Goal: Information Seeking & Learning: Learn about a topic

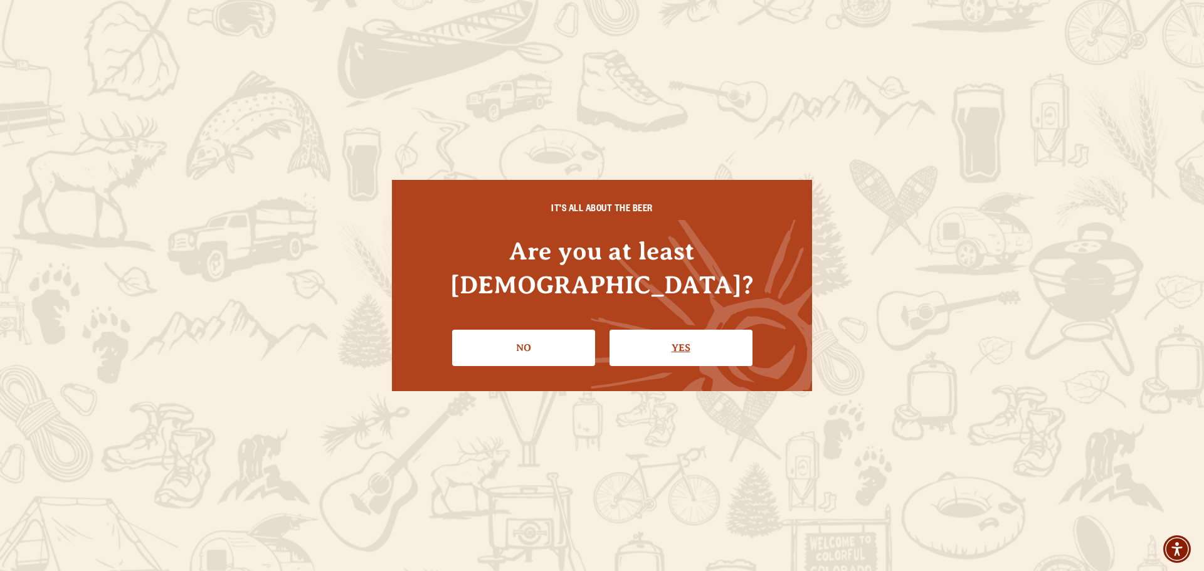
click at [647, 337] on link "Yes" at bounding box center [681, 348] width 143 height 36
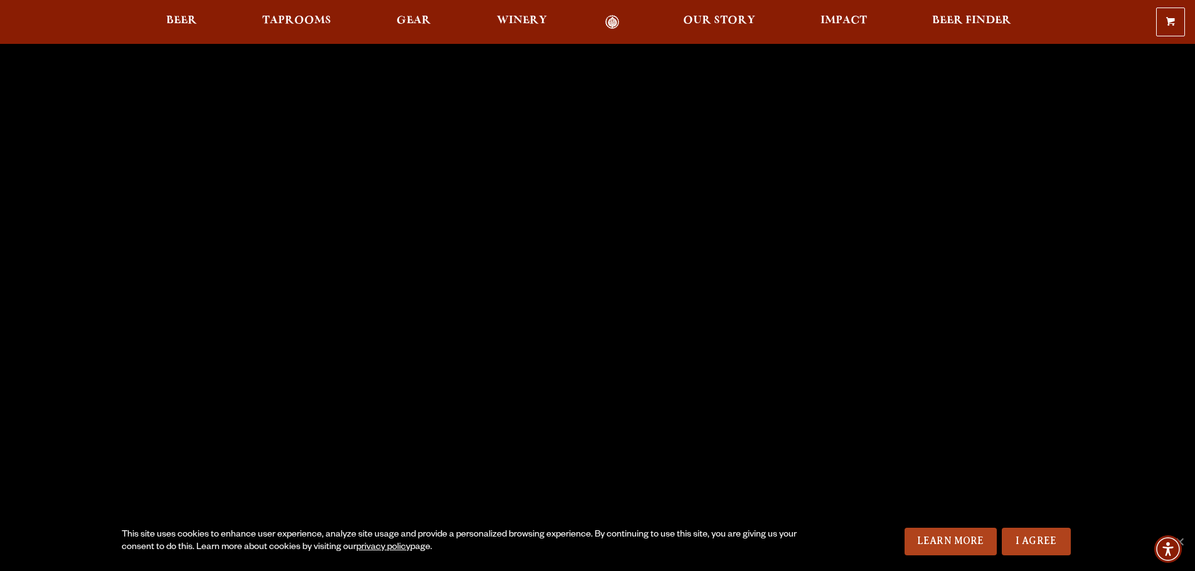
scroll to position [63, 0]
click at [708, 16] on span "Our Story" at bounding box center [719, 21] width 72 height 10
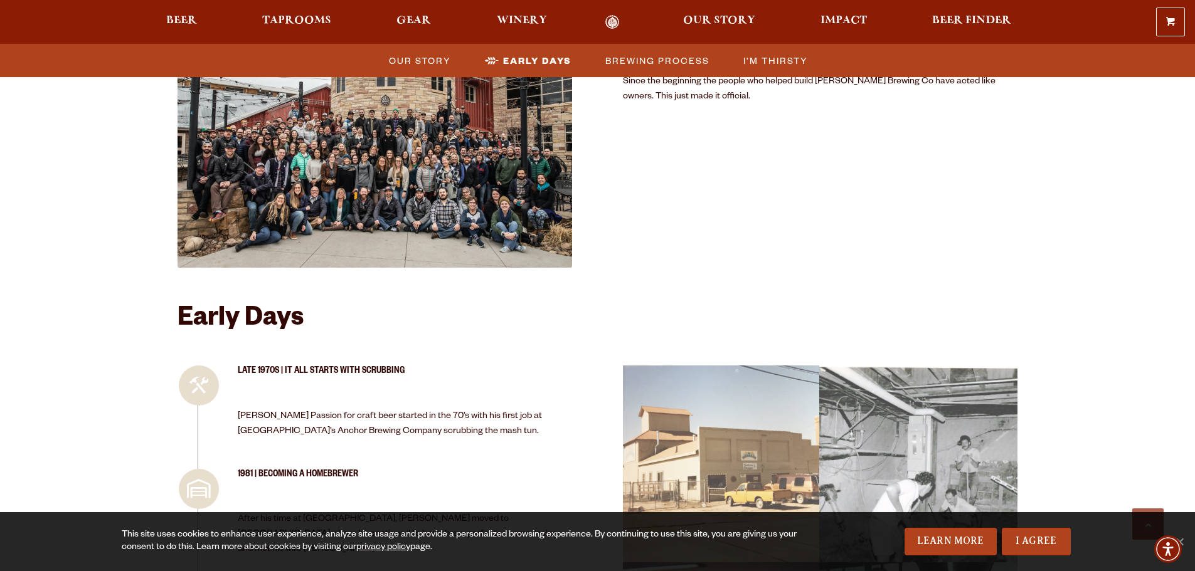
scroll to position [902, 0]
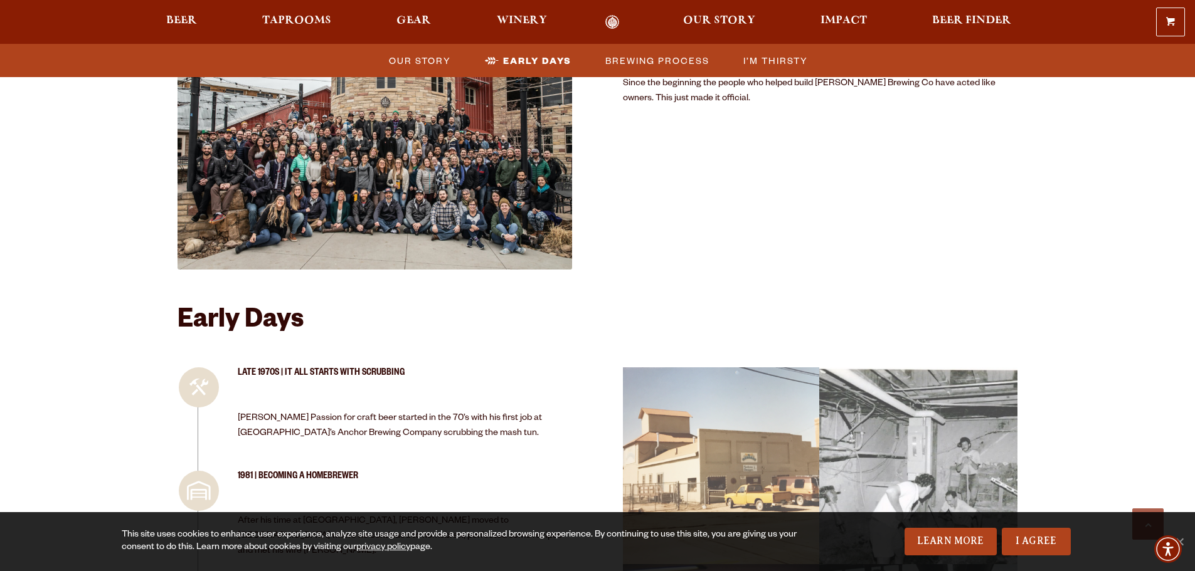
drag, startPoint x: 509, startPoint y: 422, endPoint x: 494, endPoint y: 410, distance: 19.2
click at [734, 3] on div at bounding box center [597, 22] width 1195 height 44
click at [868, 25] on link "Impact" at bounding box center [843, 22] width 63 height 14
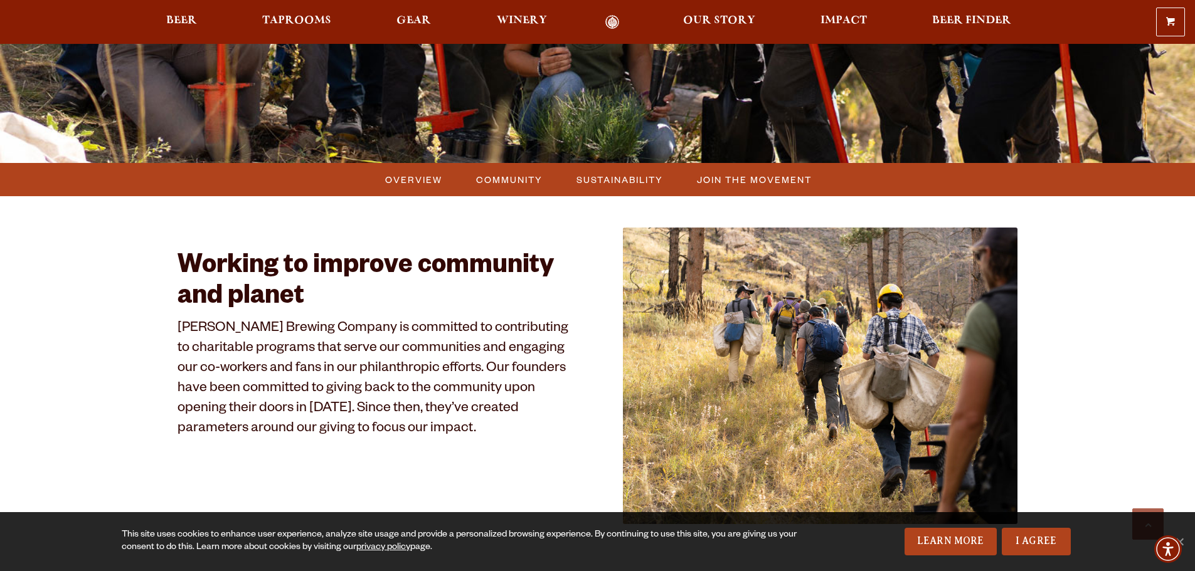
drag, startPoint x: 633, startPoint y: 145, endPoint x: 632, endPoint y: 208, distance: 62.7
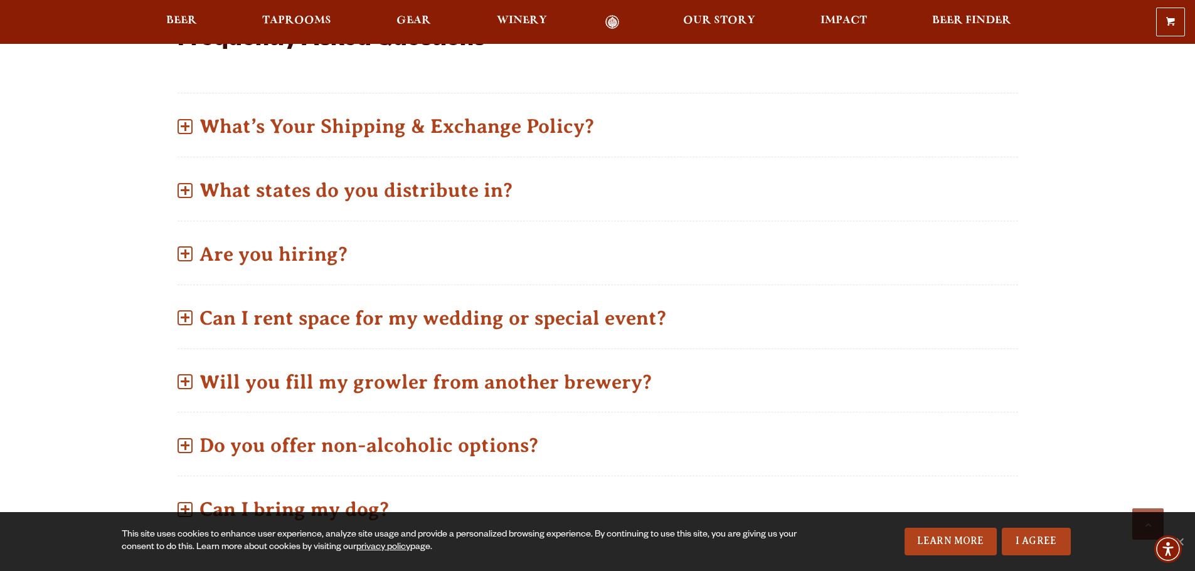
scroll to position [571, 0]
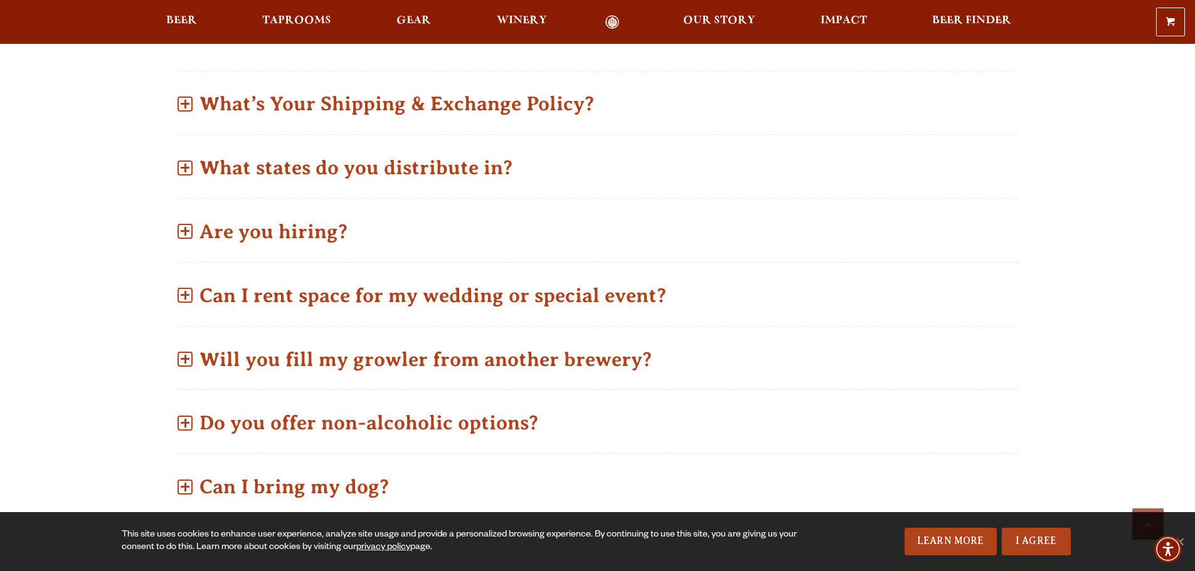
drag, startPoint x: 711, startPoint y: 312, endPoint x: 717, endPoint y: 359, distance: 47.5
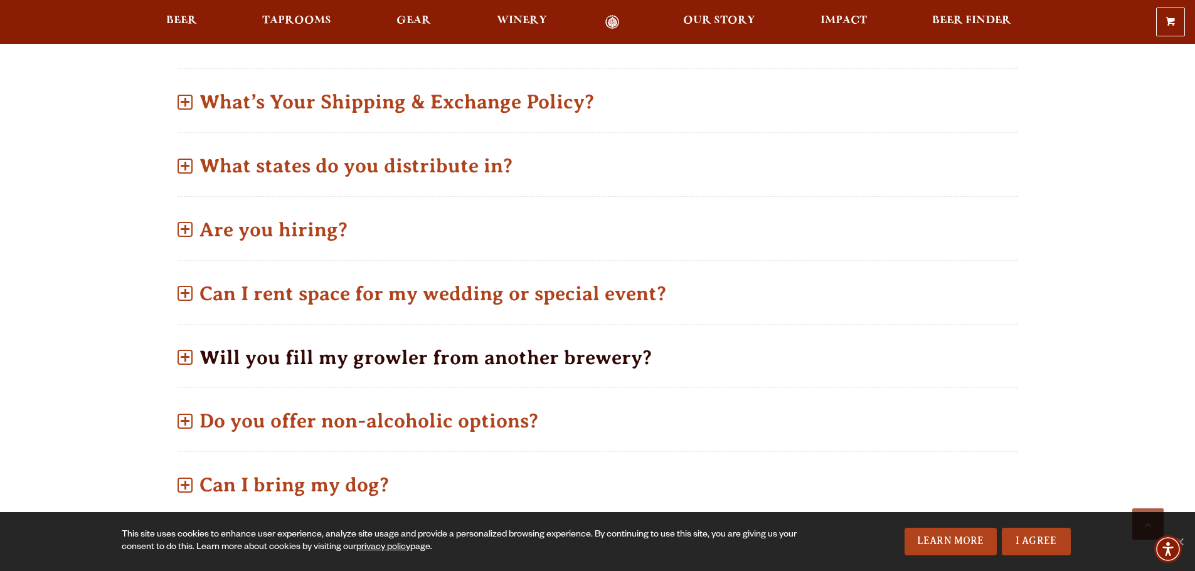
drag, startPoint x: 717, startPoint y: 359, endPoint x: 717, endPoint y: 369, distance: 10.7
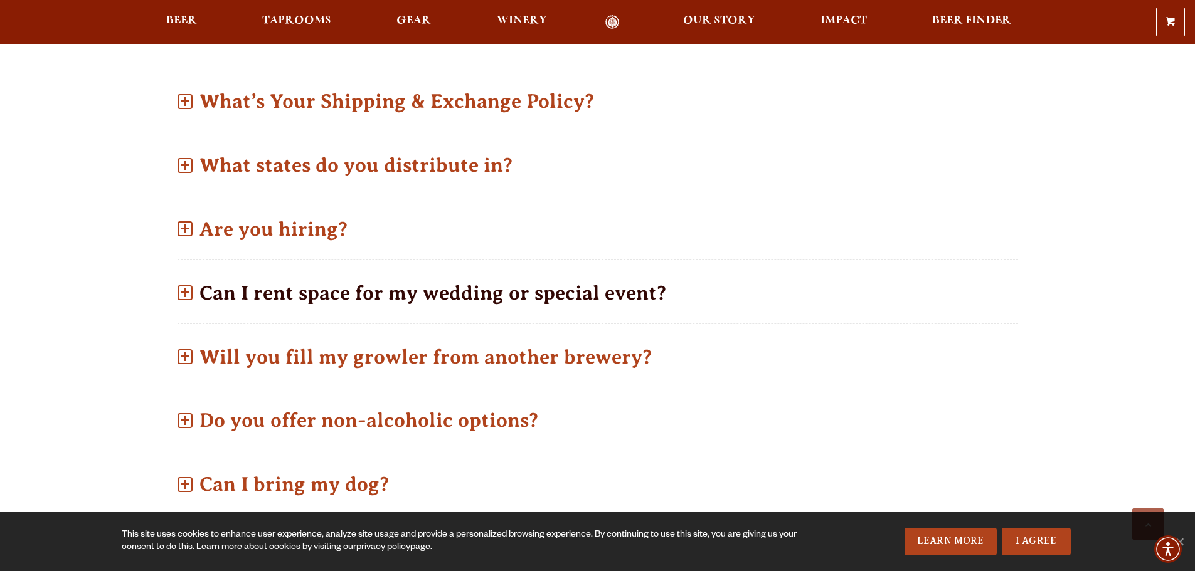
click at [618, 293] on p "Can I rent space for my wedding or special event?" at bounding box center [597, 293] width 840 height 45
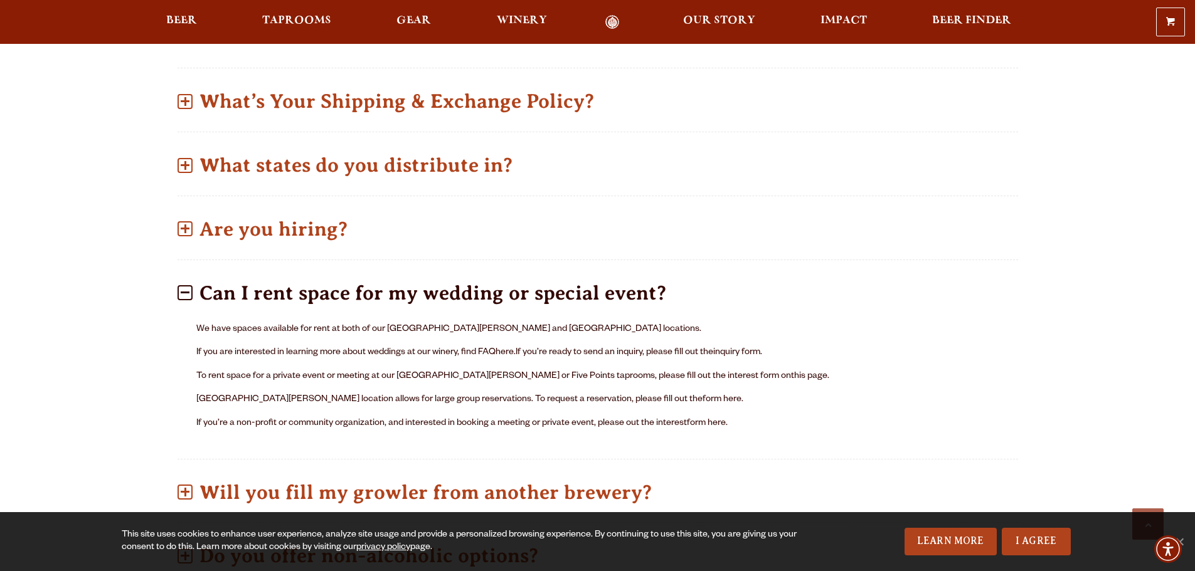
click at [274, 394] on p "Our Sloan’s Lake location allows for large group reservations. To request a res…" at bounding box center [597, 400] width 803 height 15
click at [689, 422] on link "form here" at bounding box center [706, 424] width 39 height 10
click at [791, 372] on link "this page" at bounding box center [809, 377] width 36 height 10
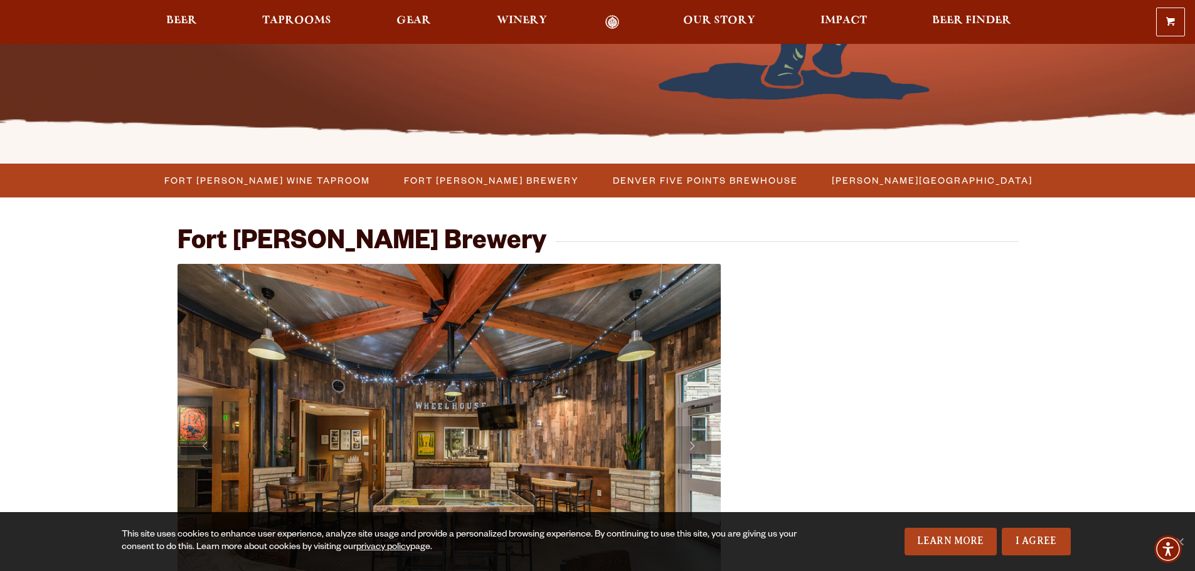
scroll to position [376, 0]
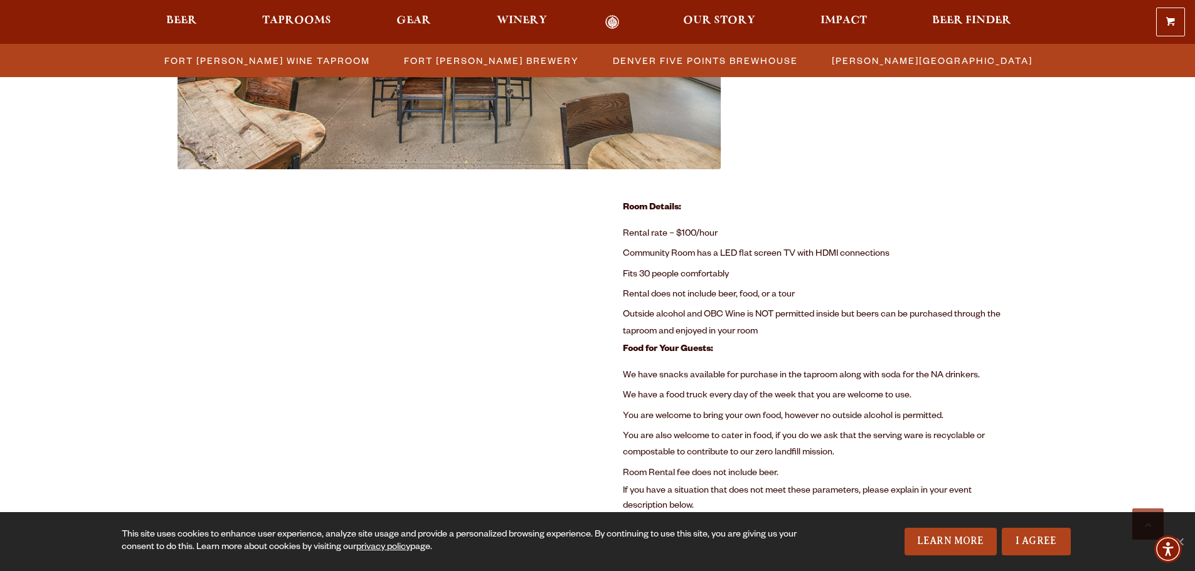
drag, startPoint x: 910, startPoint y: 196, endPoint x: 874, endPoint y: 253, distance: 67.3
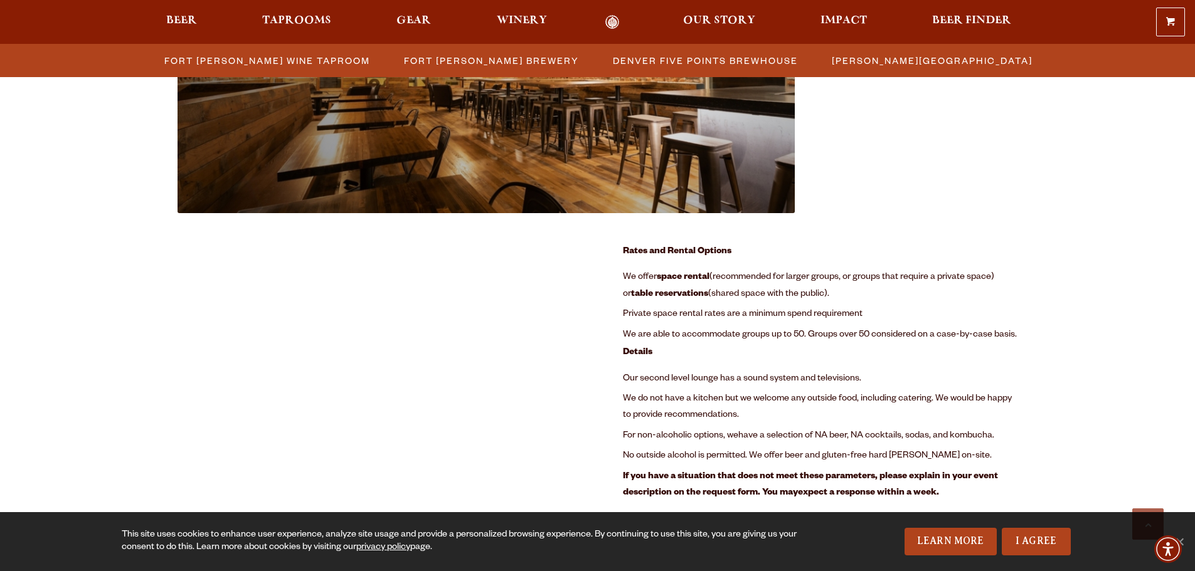
scroll to position [1511, 0]
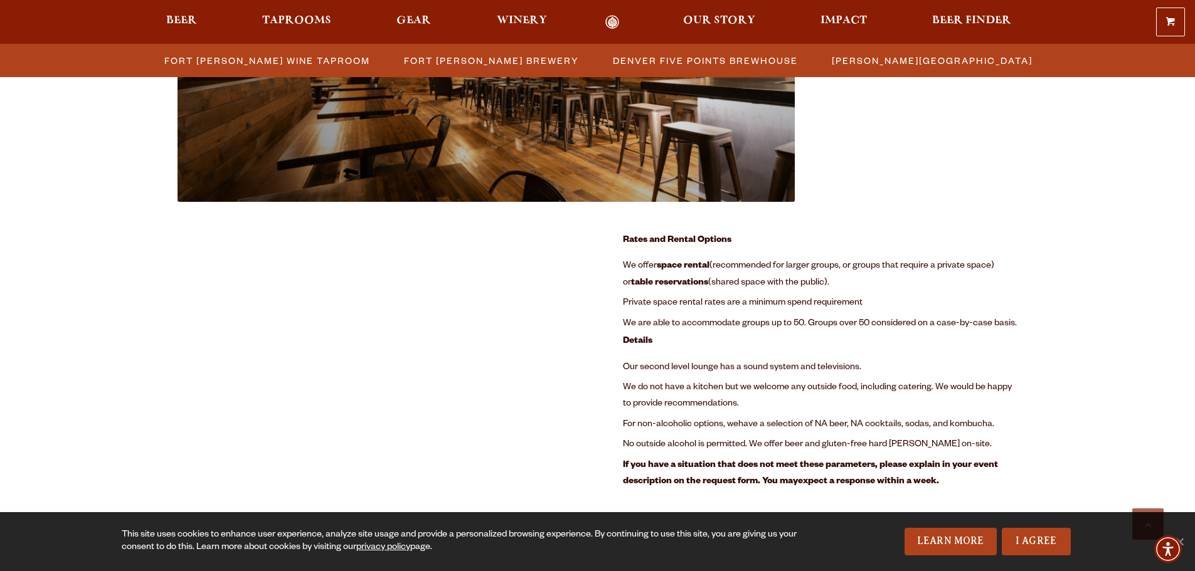
drag, startPoint x: 106, startPoint y: 383, endPoint x: 93, endPoint y: 416, distance: 35.8
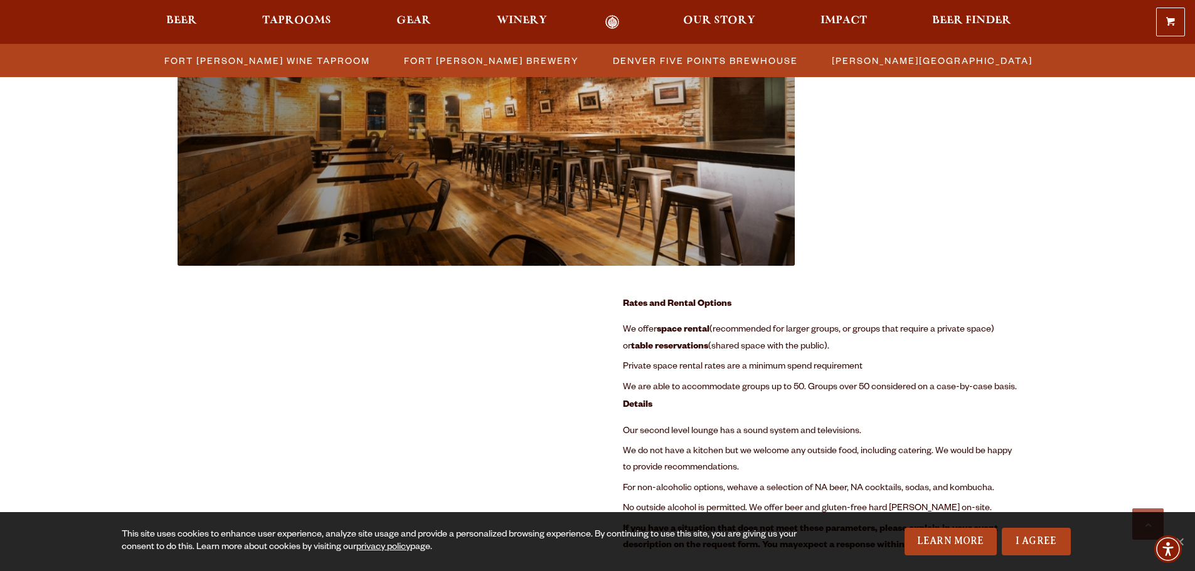
scroll to position [1407, 0]
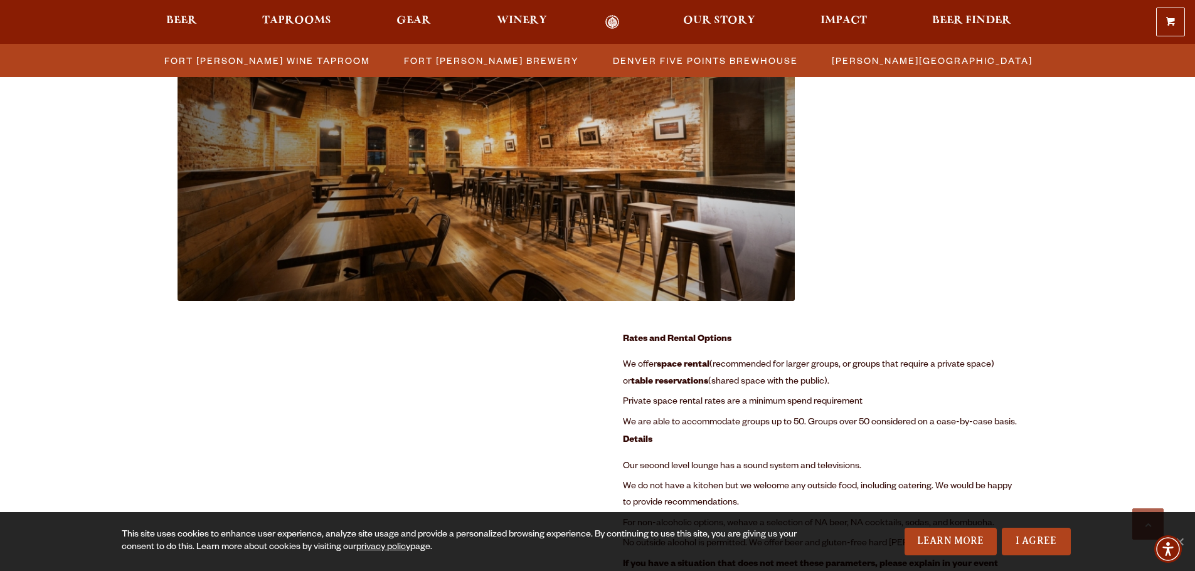
drag, startPoint x: 91, startPoint y: 378, endPoint x: 89, endPoint y: 327, distance: 50.2
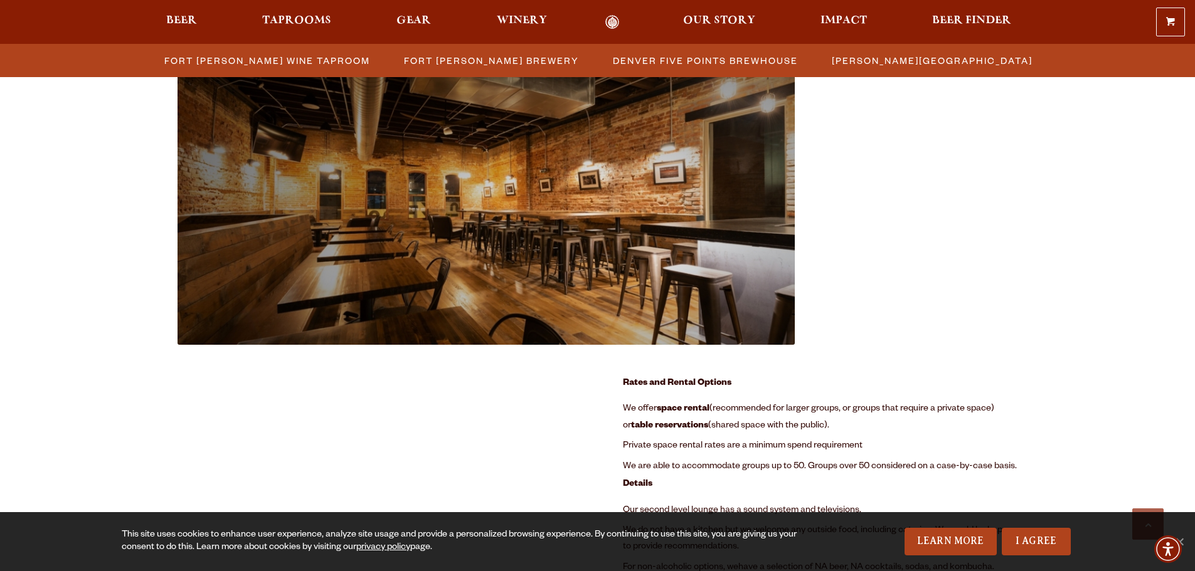
scroll to position [1344, 0]
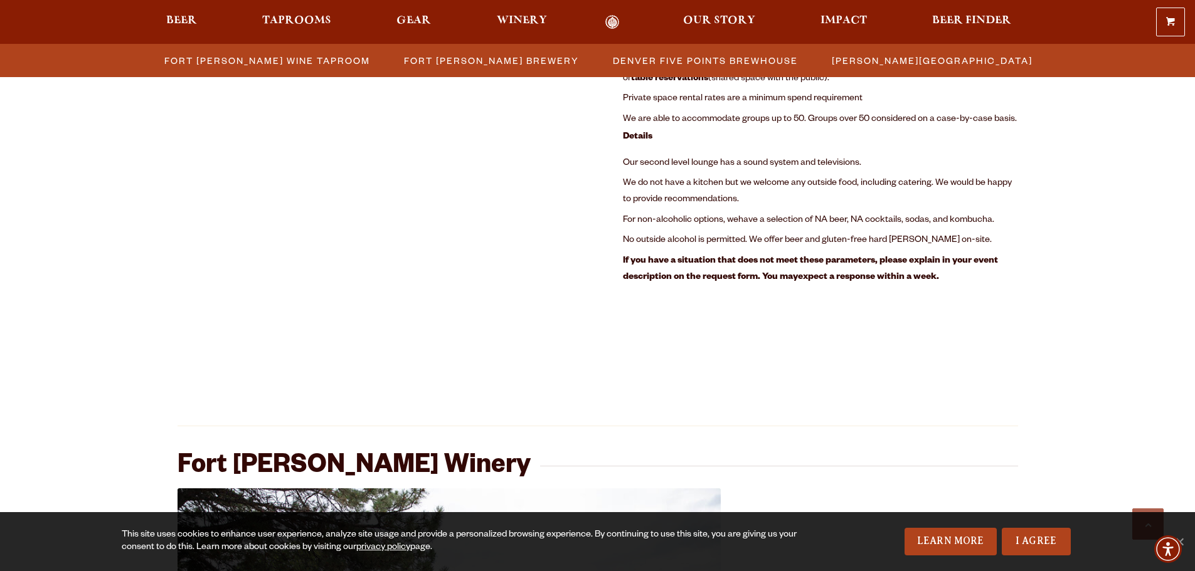
drag, startPoint x: 89, startPoint y: 327, endPoint x: 88, endPoint y: 347, distance: 19.5
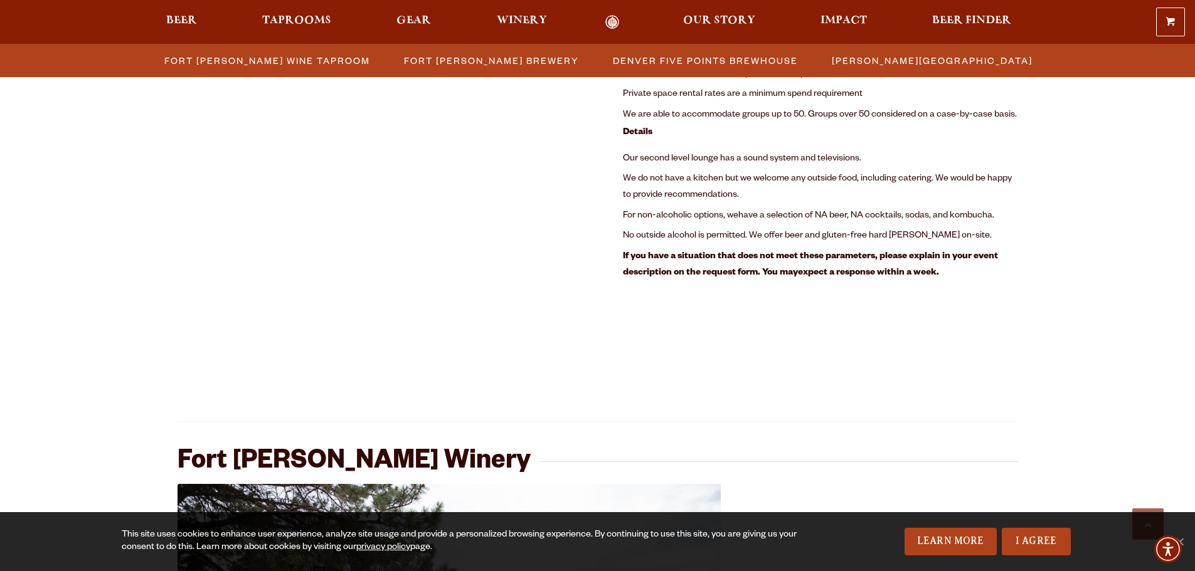
click at [88, 347] on div "Fort [PERSON_NAME] Brewery Previous Next 1 2 Loading… Room Details: Rental rate…" at bounding box center [597, 291] width 1195 height 2995
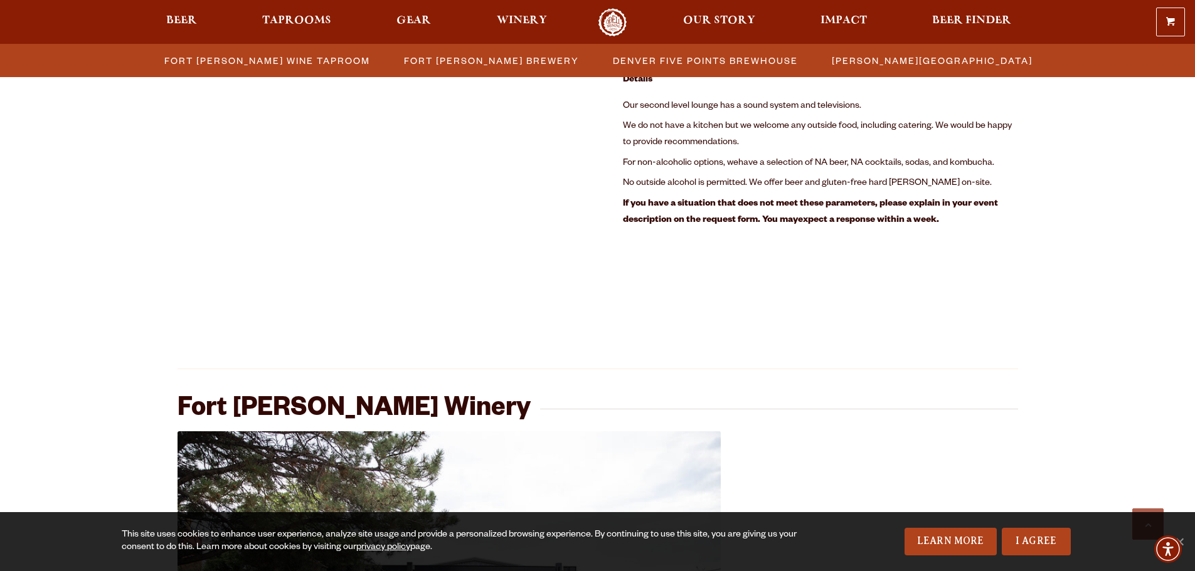
scroll to position [1771, 0]
